Goal: Task Accomplishment & Management: Complete application form

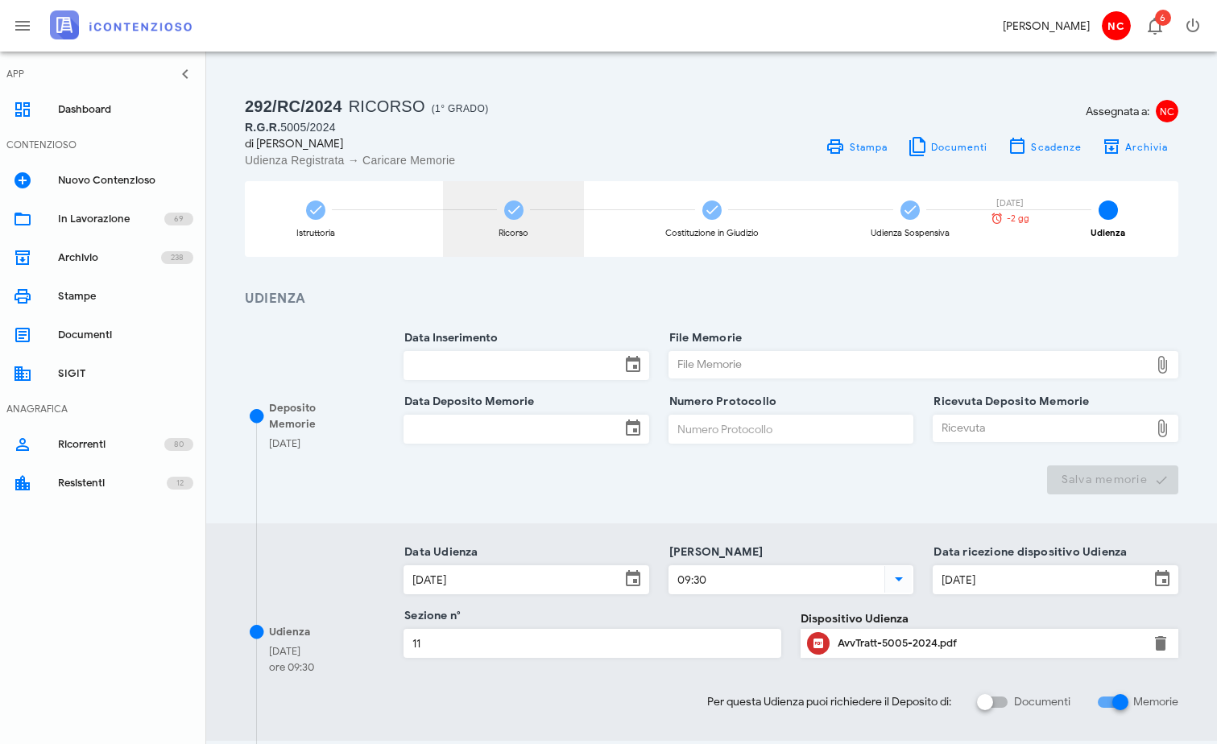
click at [530, 224] on div "Ricorso" at bounding box center [513, 219] width 141 height 76
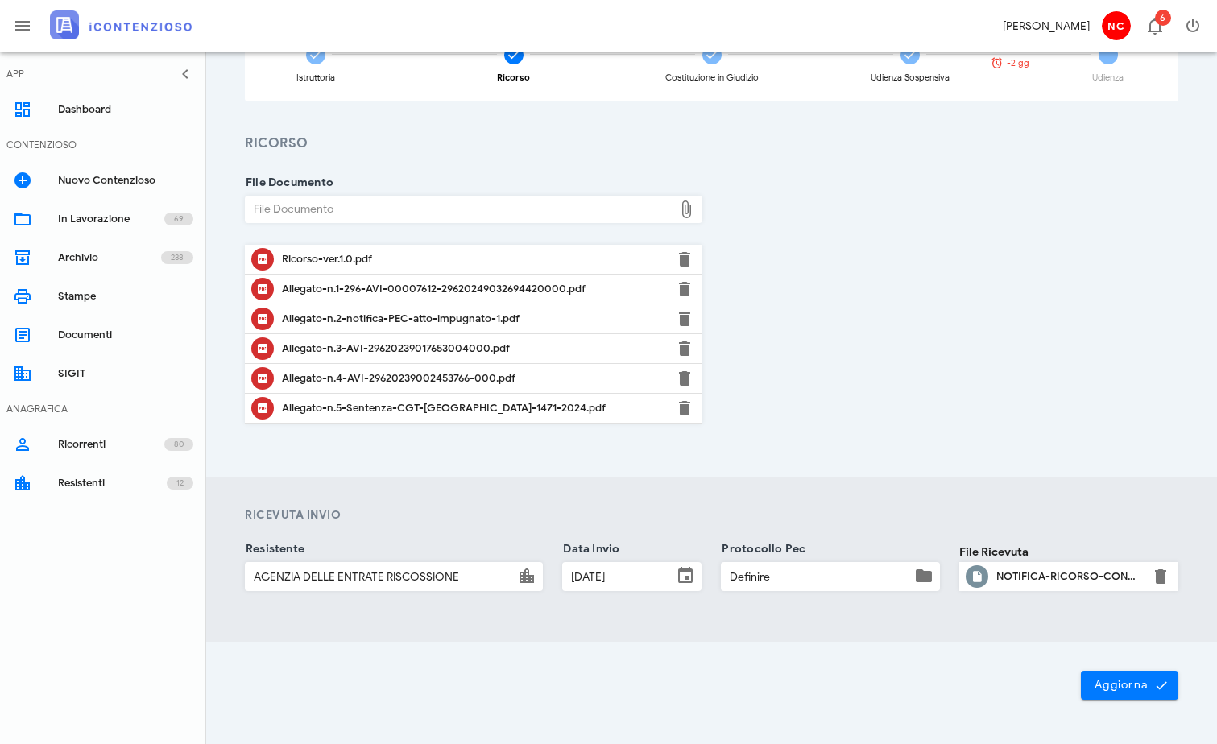
scroll to position [161, 0]
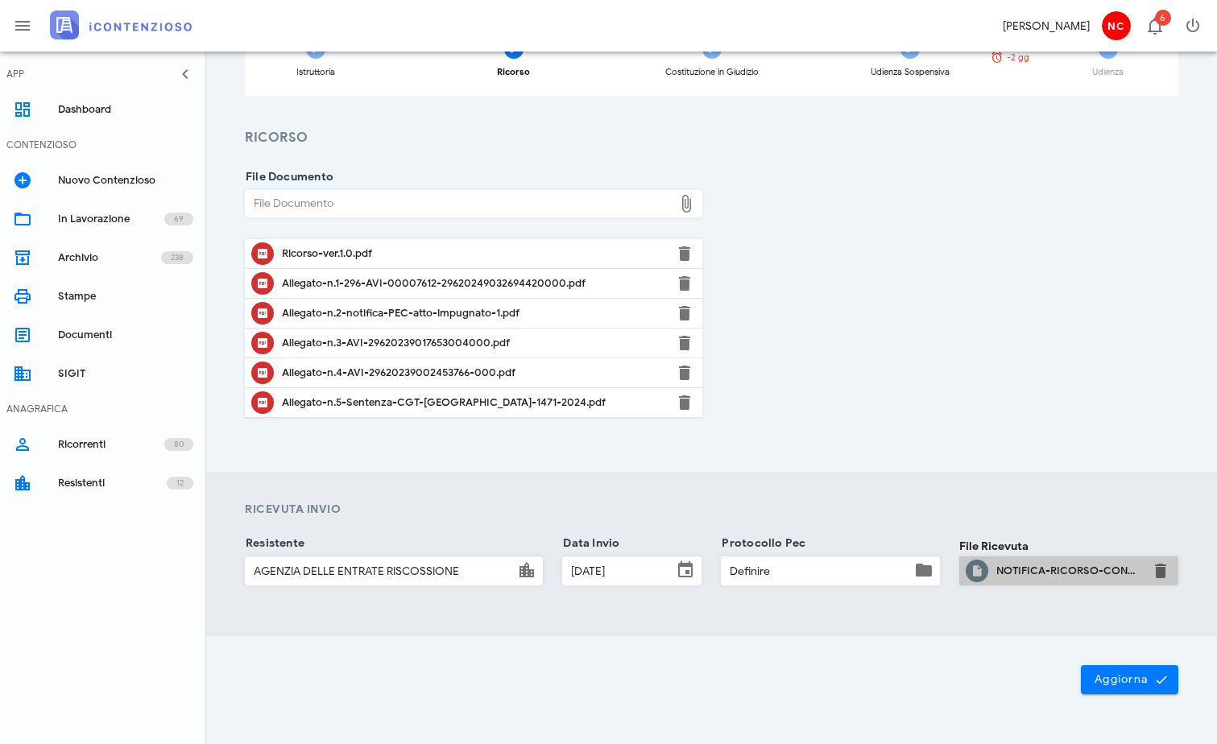
click at [1020, 582] on div "NOTIFICA-RICORSO-CONTRIBUENTE-NASCIMBEN-CLAUDIO-CF-NSCCLD67R04G273M-AVVER.305-K…" at bounding box center [1068, 571] width 145 height 26
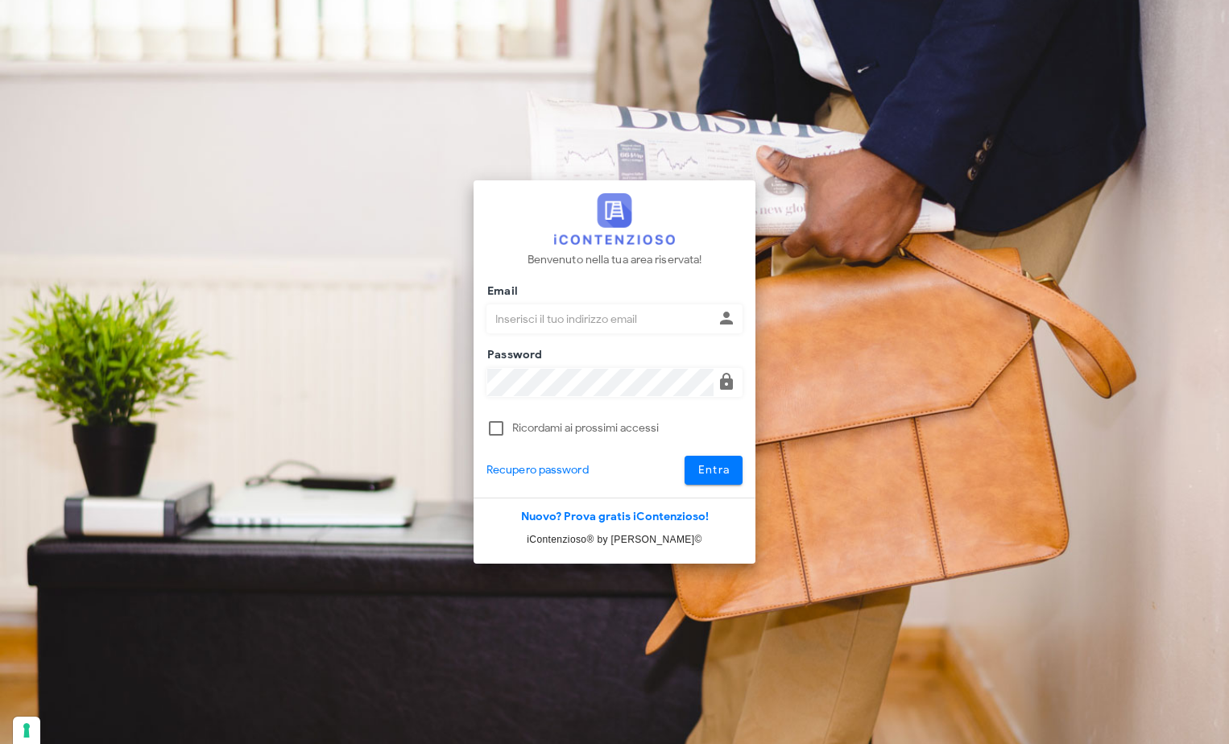
type input "[PERSON_NAME][EMAIL_ADDRESS][DOMAIN_NAME]"
click at [683, 461] on div "Entra" at bounding box center [695, 470] width 115 height 29
click at [707, 470] on span "Entra" at bounding box center [713, 470] width 33 height 14
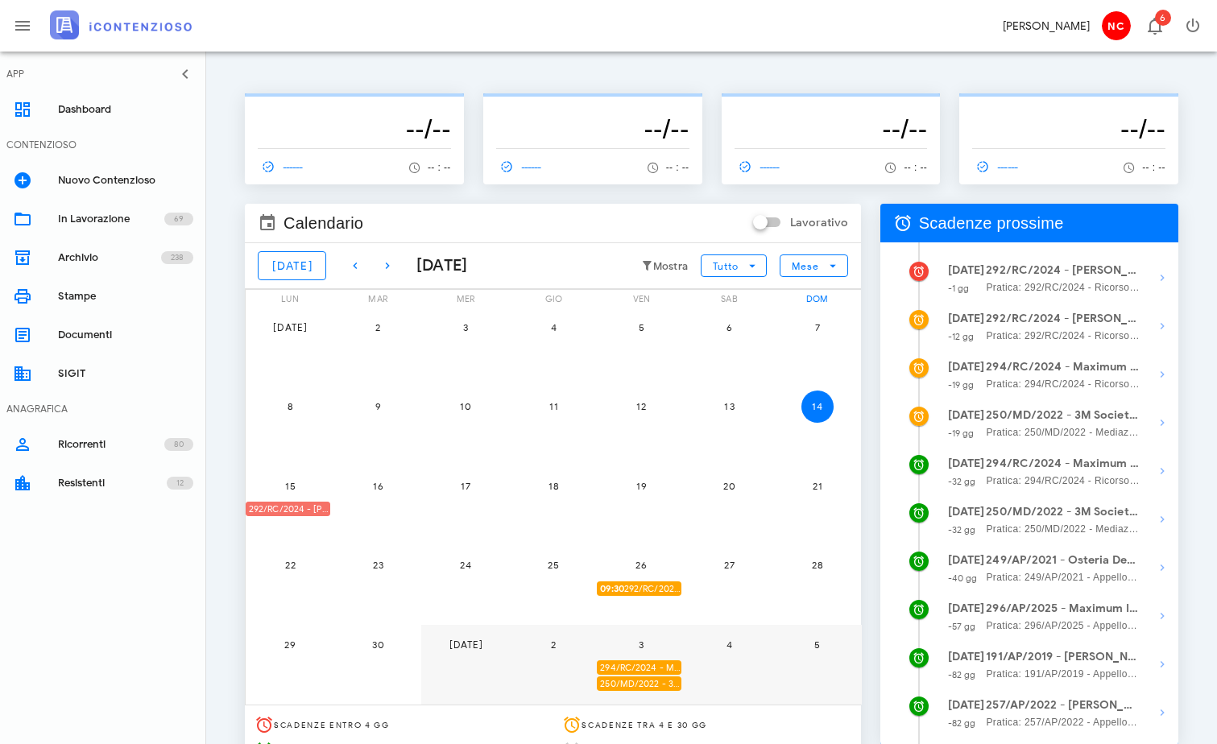
click at [300, 506] on div "292/RC/2024 - [PERSON_NAME] - Invio Memorie per Udienza" at bounding box center [288, 509] width 85 height 15
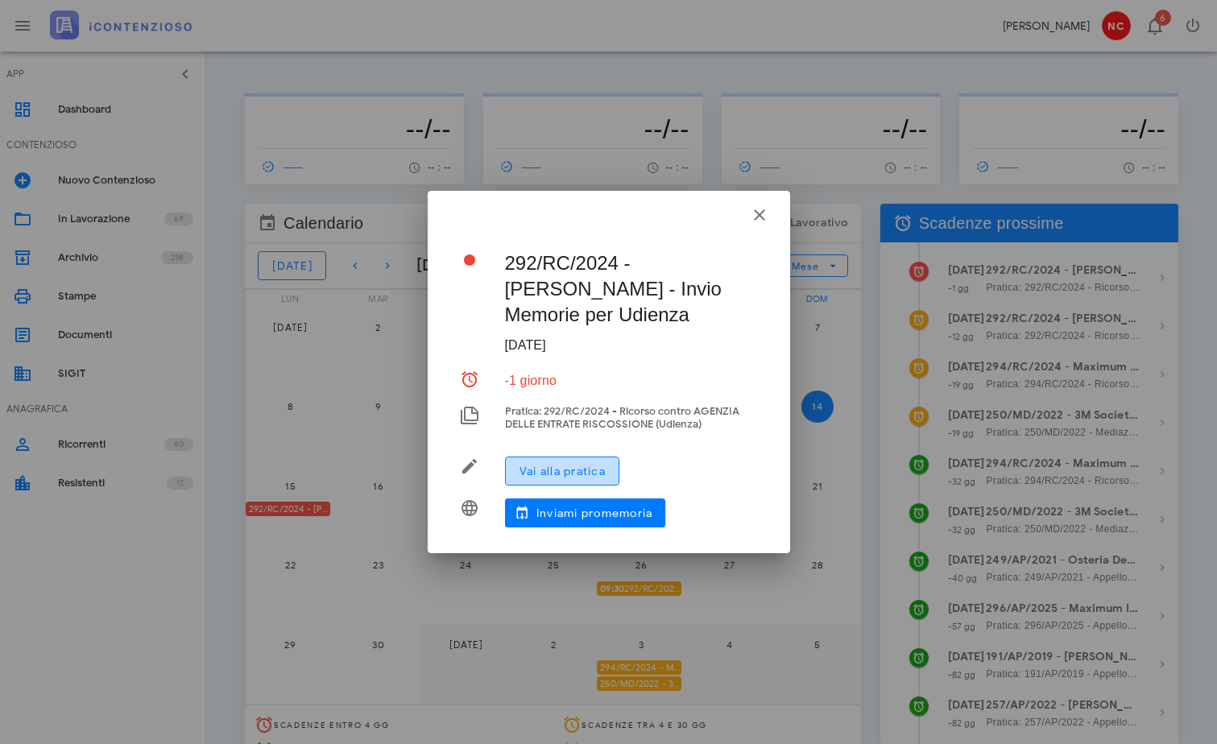
click at [586, 467] on span "Vai alla pratica" at bounding box center [562, 472] width 87 height 14
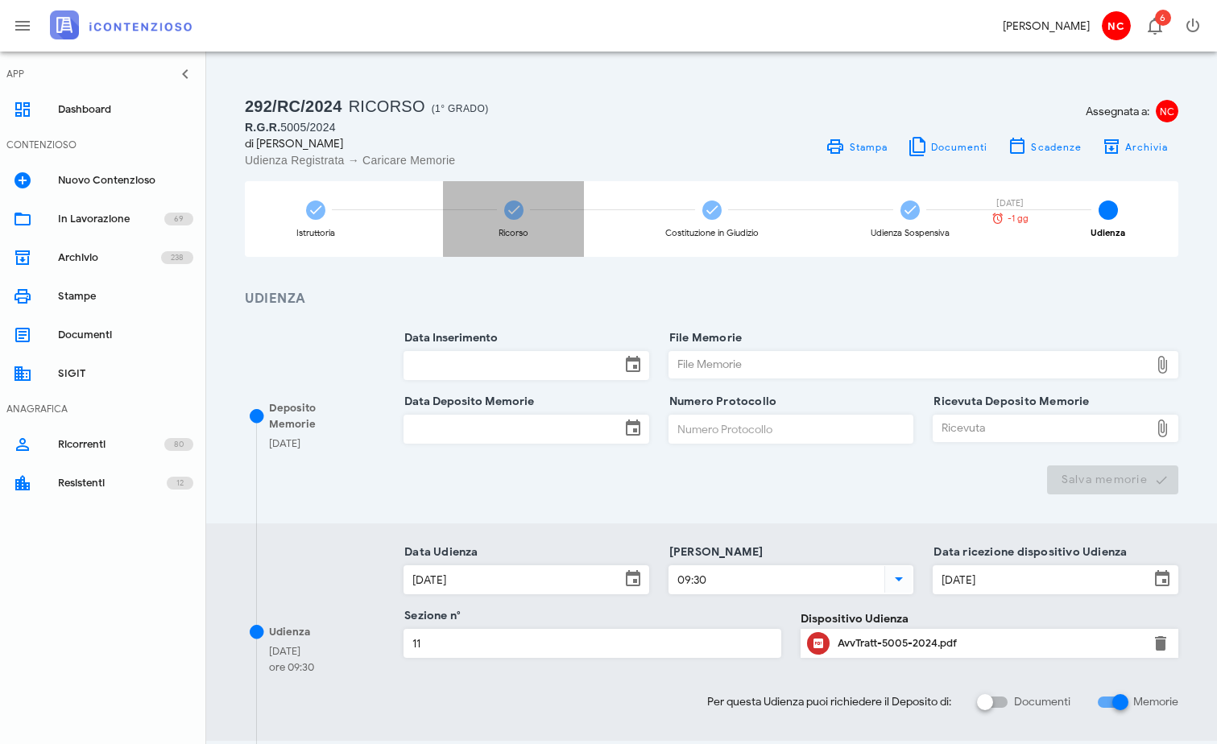
click at [498, 223] on div "Ricorso" at bounding box center [513, 219] width 141 height 76
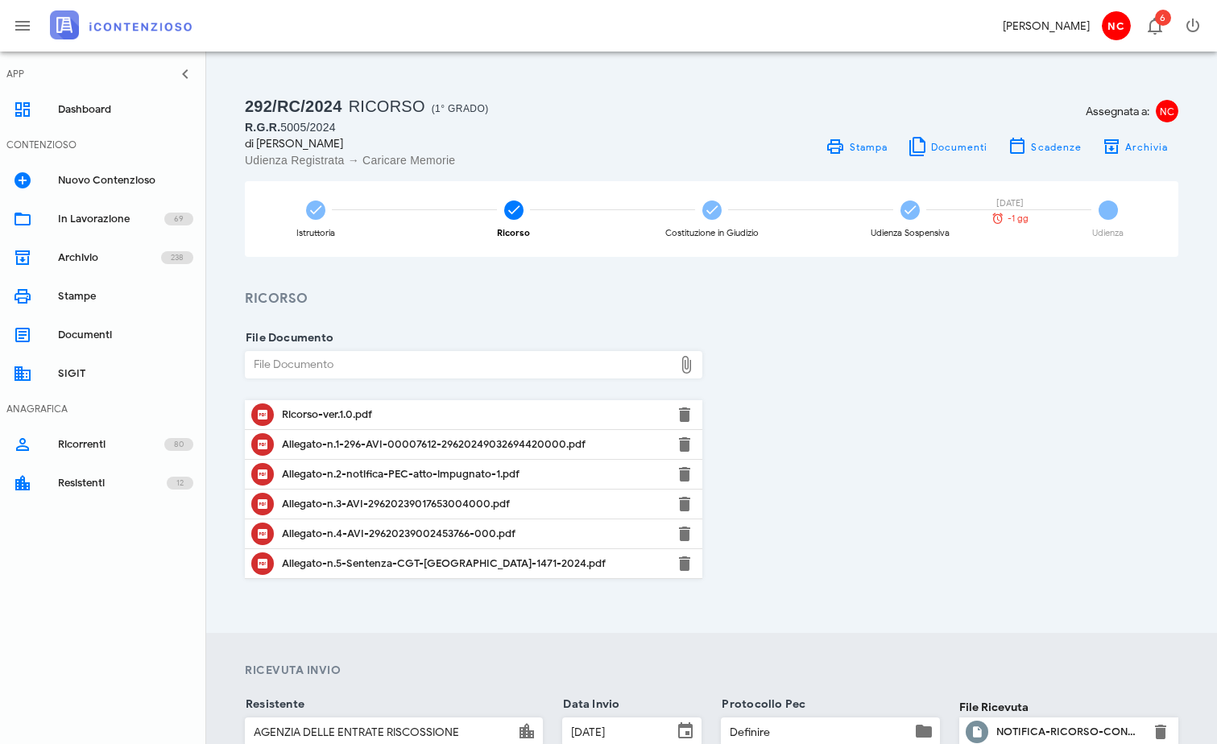
scroll to position [81, 0]
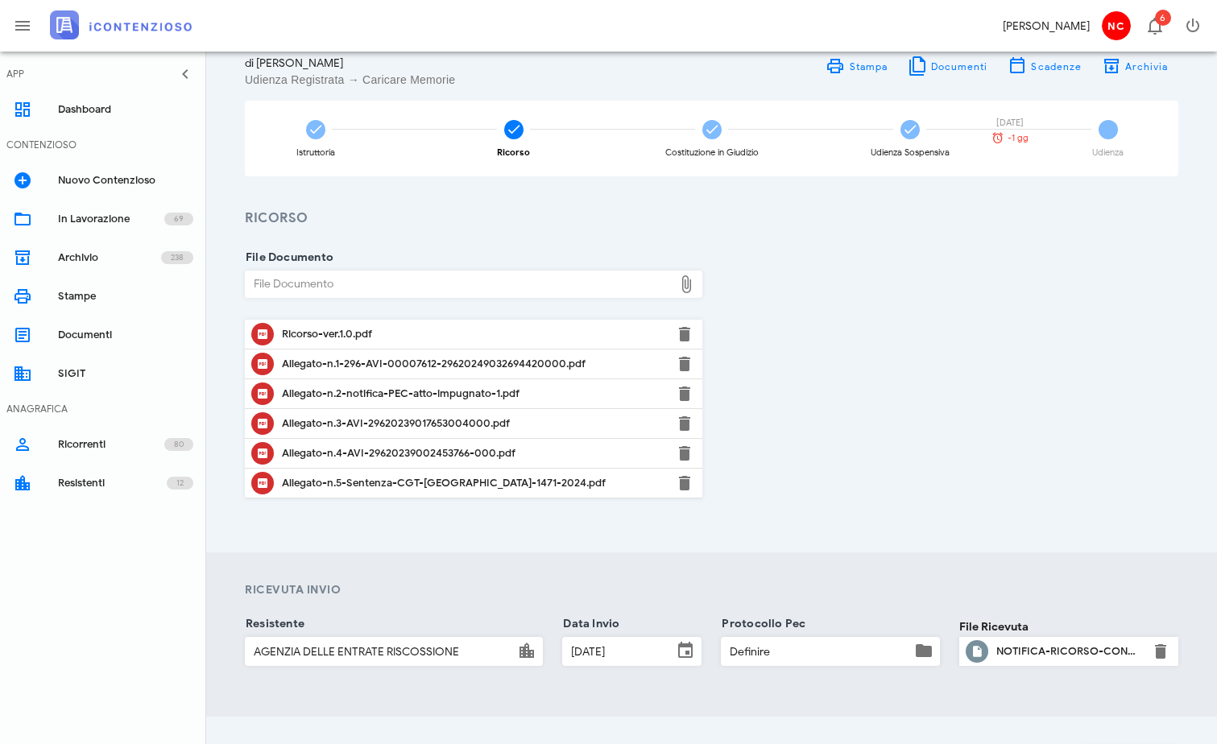
click at [1019, 652] on div "NOTIFICA-RICORSO-CONTRIBUENTE-NASCIMBEN-CLAUDIO-CF-NSCCLD67R04G273M-AVVER.305-K…" at bounding box center [1068, 651] width 145 height 13
click at [1024, 416] on div "File Documento File Documento Ricorso-ver.1.0.pdf Allegato-n.1-296-AVI-00007612…" at bounding box center [711, 384] width 953 height 253
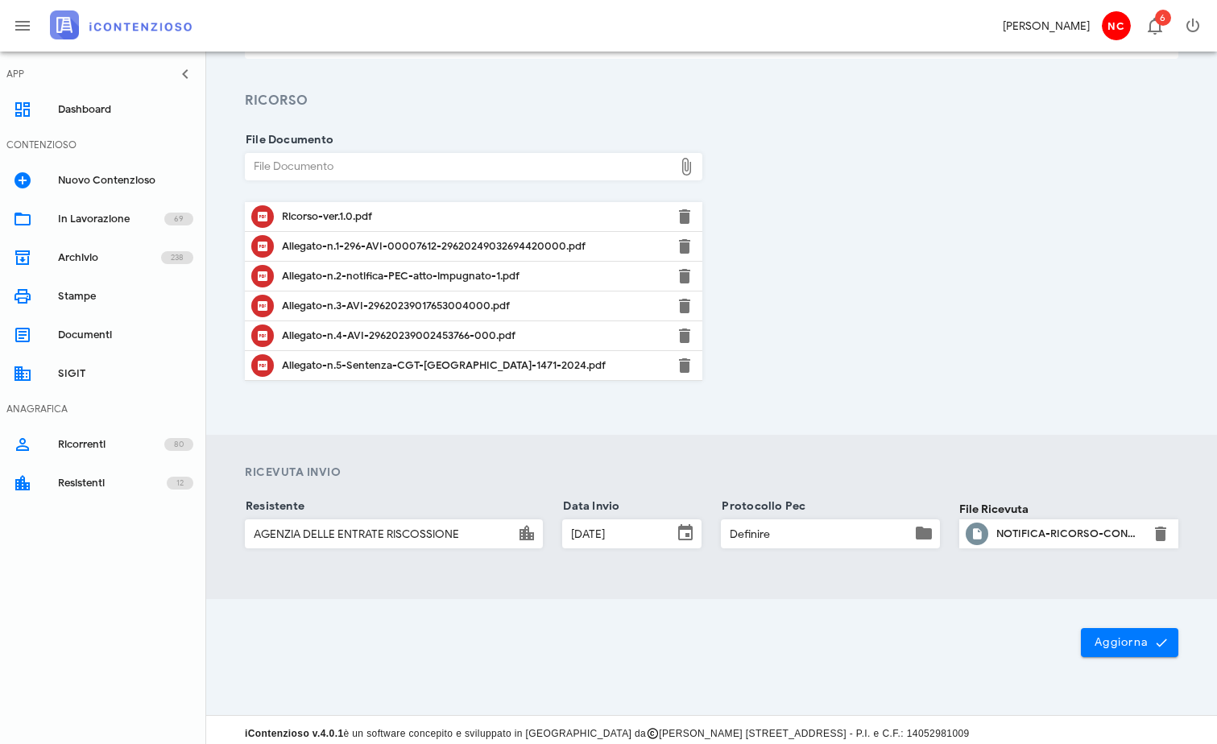
scroll to position [205, 0]
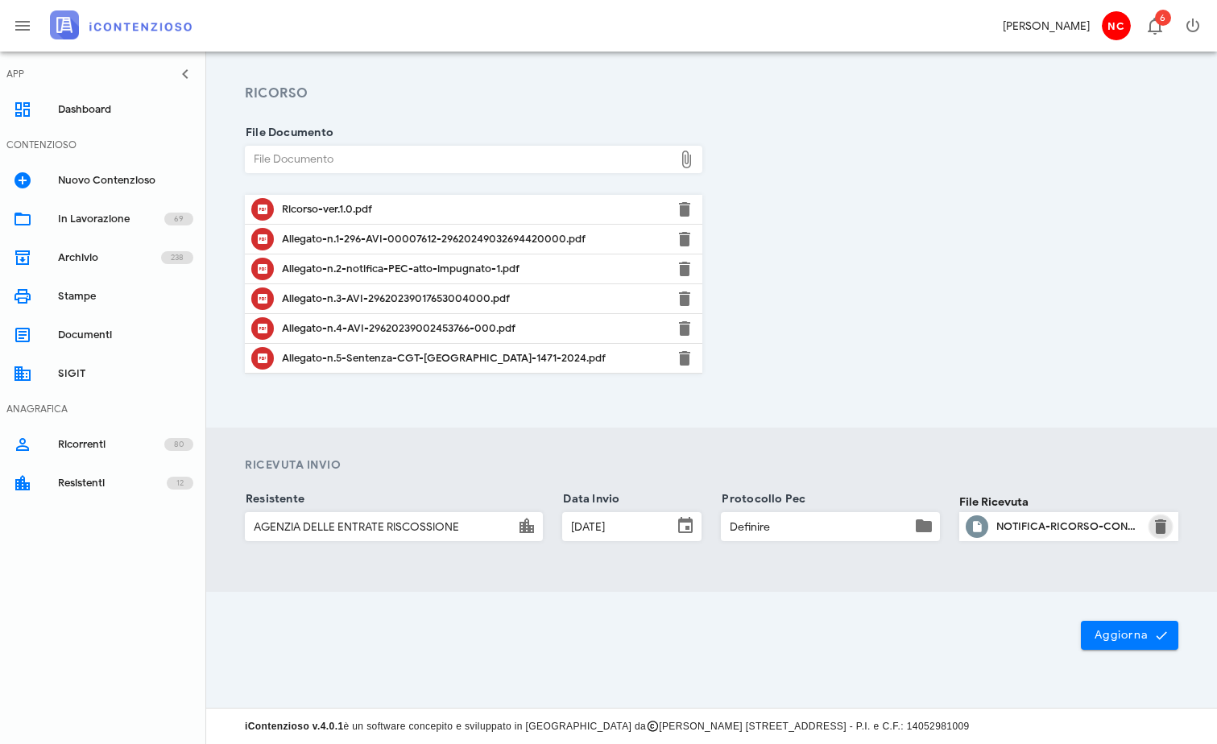
click at [1157, 521] on button "button" at bounding box center [1160, 526] width 19 height 19
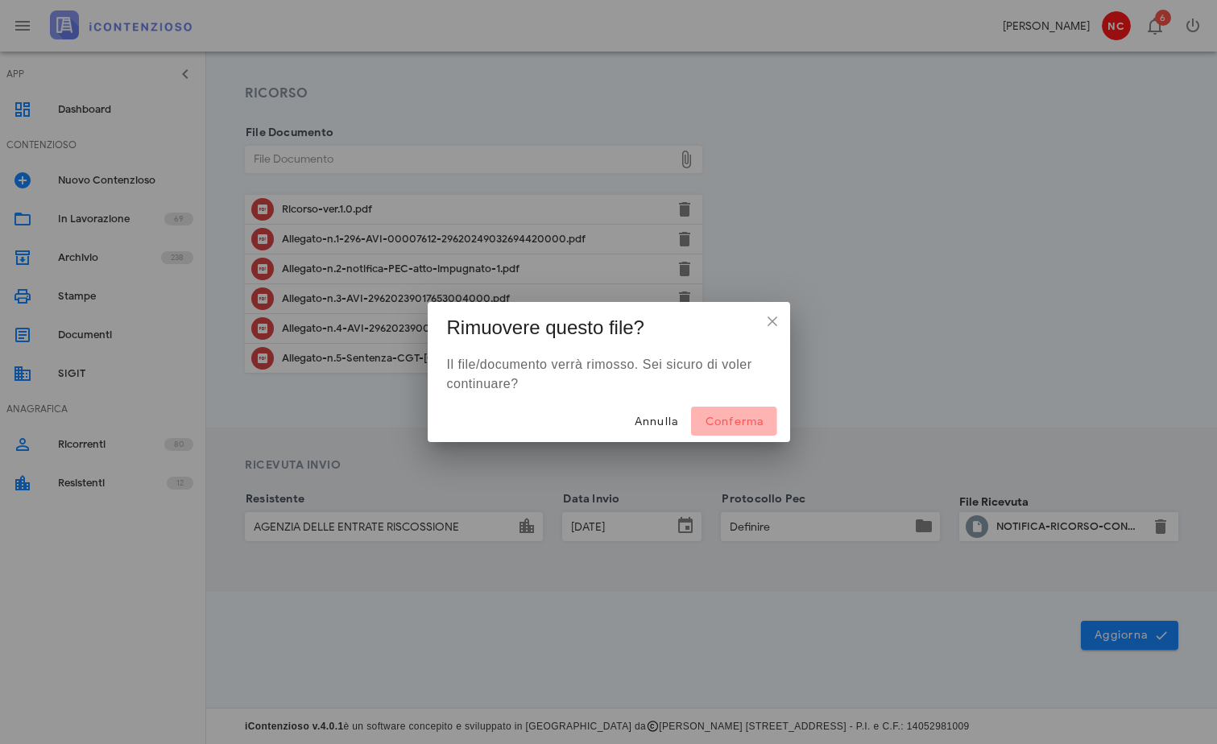
click at [754, 426] on span "Conferma" at bounding box center [734, 422] width 60 height 14
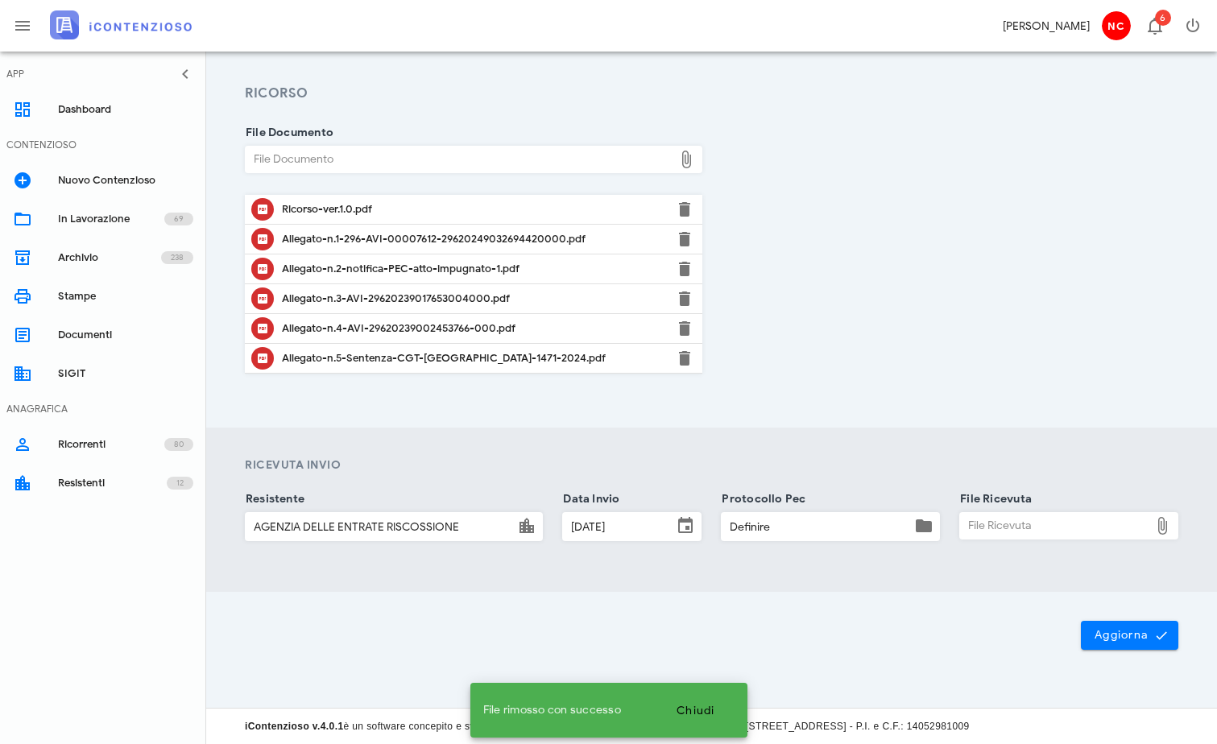
click at [1086, 528] on div "File Ricevuta" at bounding box center [1054, 526] width 189 height 26
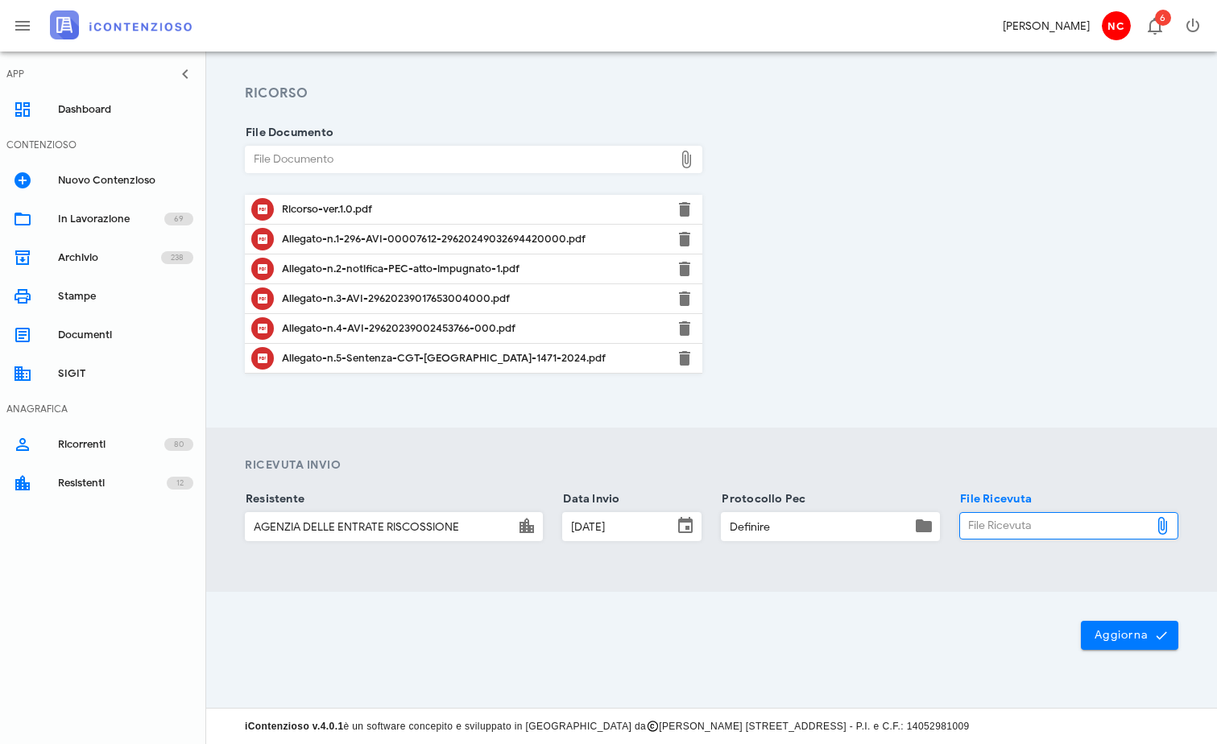
type input "C:\fakepath\NOTIFI~1.MSG"
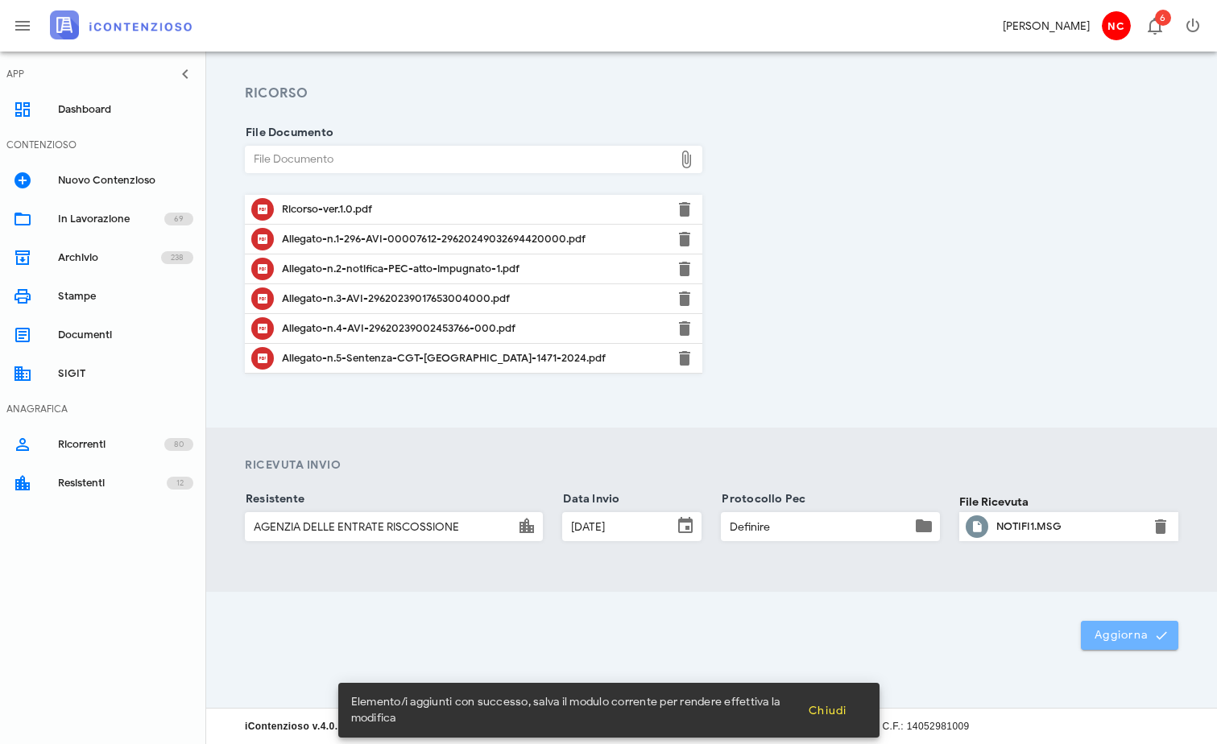
click at [1132, 639] on span "Aggiorna" at bounding box center [1130, 635] width 72 height 14
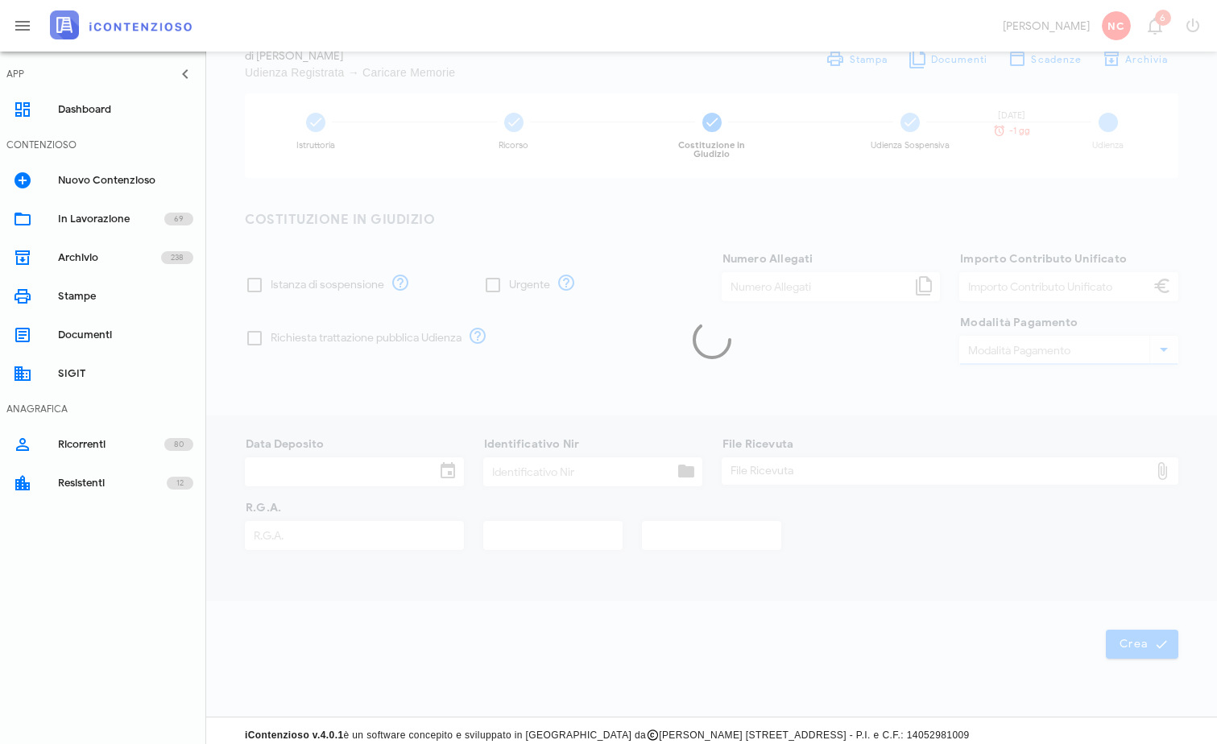
checkbox input "true"
type input "5"
type input "500,00"
type input "F23"
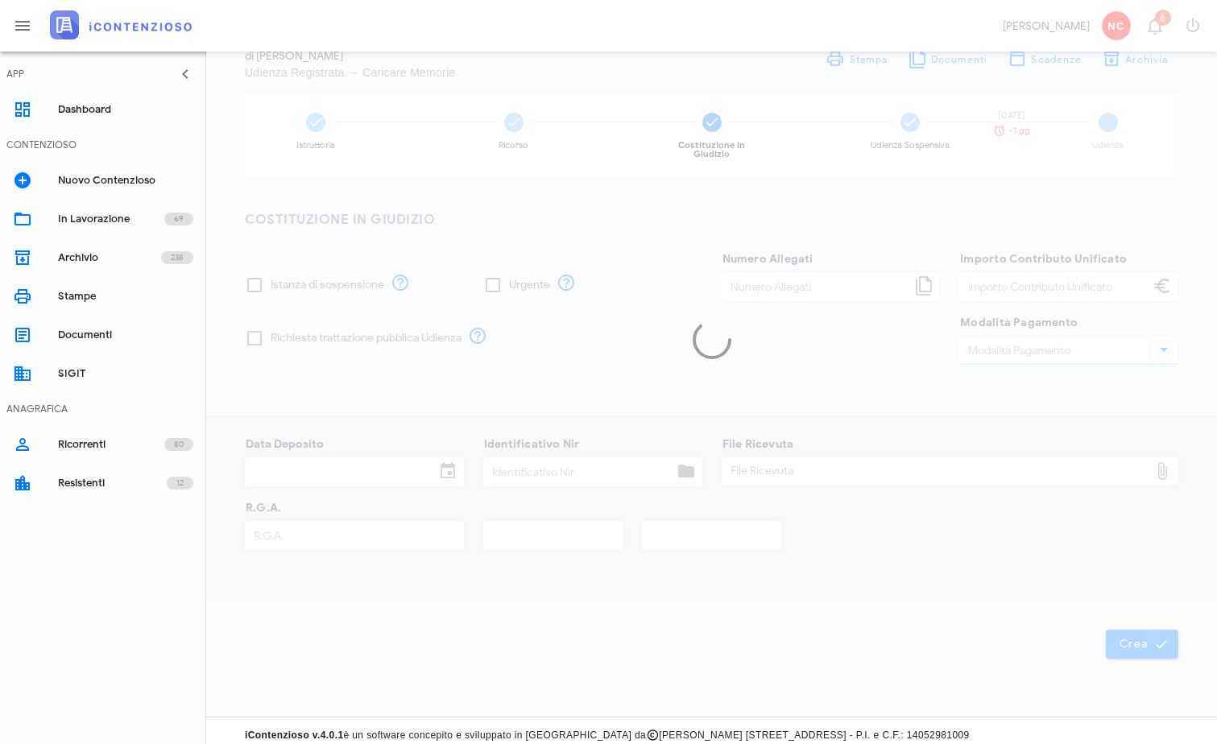
type input "05/12/2024"
type input "24120516103126916"
type input "5005"
type input "2024"
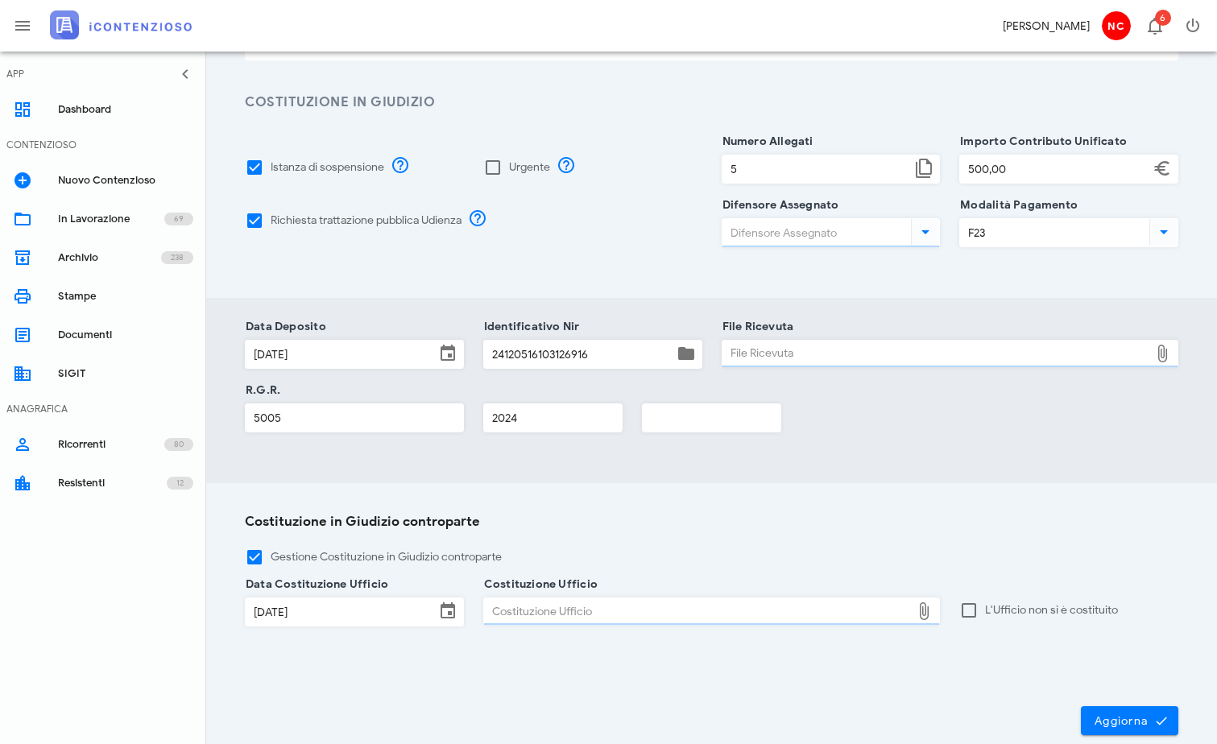
type input "Claudio Nascimben"
